Goal: Find specific page/section: Find specific page/section

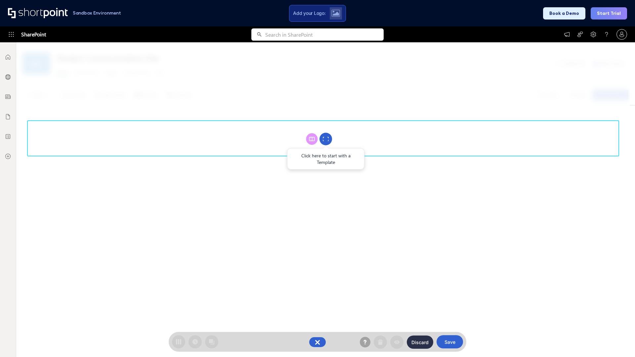
click at [326, 139] on circle at bounding box center [326, 139] width 13 height 13
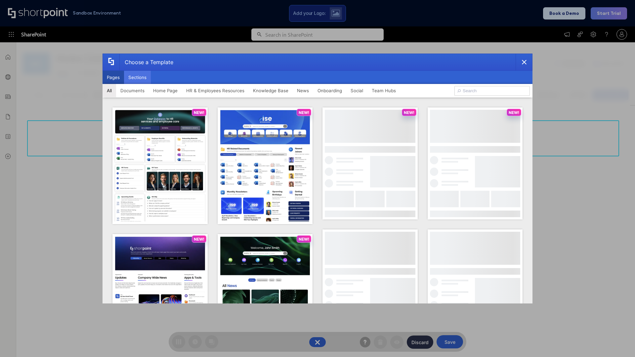
click at [137, 77] on button "Sections" at bounding box center [137, 77] width 27 height 13
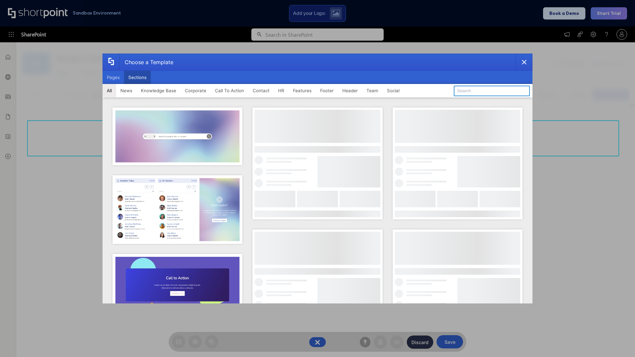
type input "CTA"
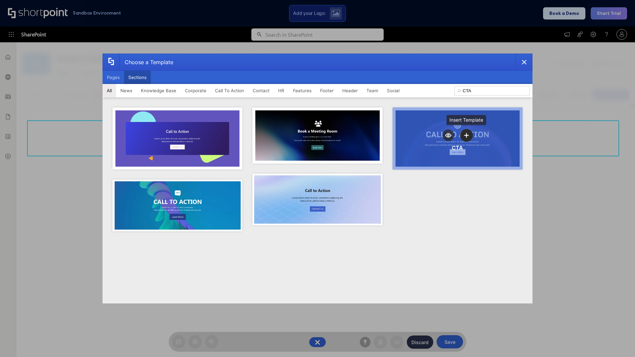
click at [467, 135] on icon "template selector" at bounding box center [467, 135] width 5 height 5
